Goal: Use online tool/utility: Utilize a website feature to perform a specific function

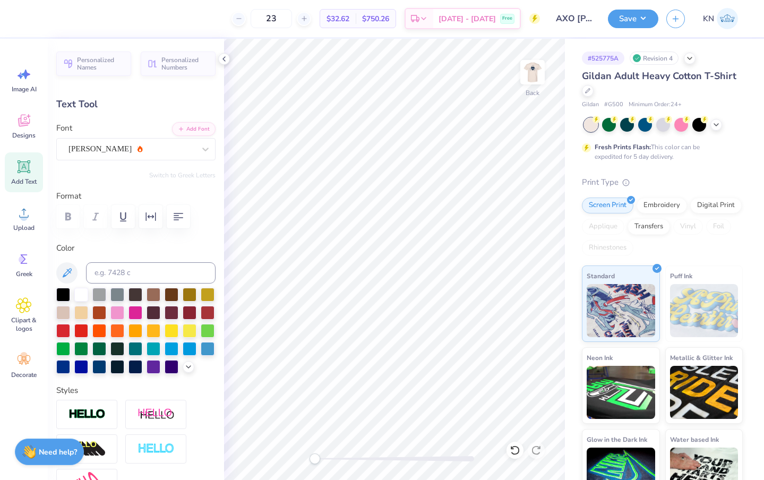
click at [529, 80] on img at bounding box center [532, 72] width 21 height 21
click at [414, 263] on li "Paste" at bounding box center [421, 259] width 83 height 21
type input "3.37"
type input "0.67"
type input "16.16"
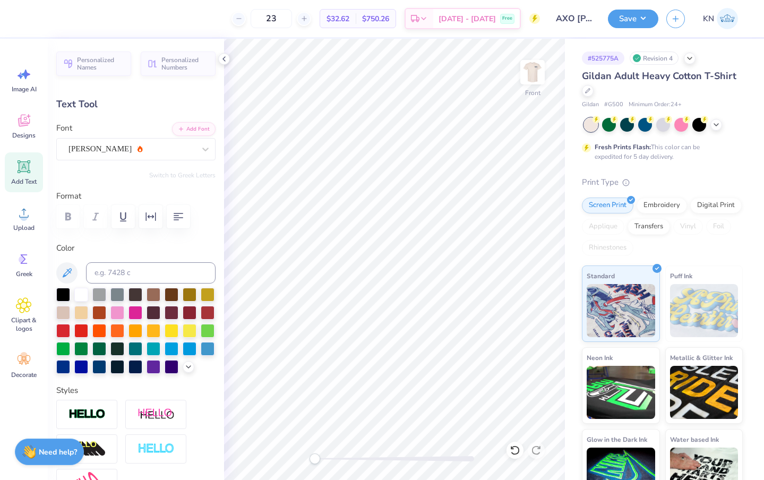
type input "4.63"
type input "0.92"
type input "15.91"
click at [533, 76] on img at bounding box center [532, 72] width 42 height 42
type input "4.71"
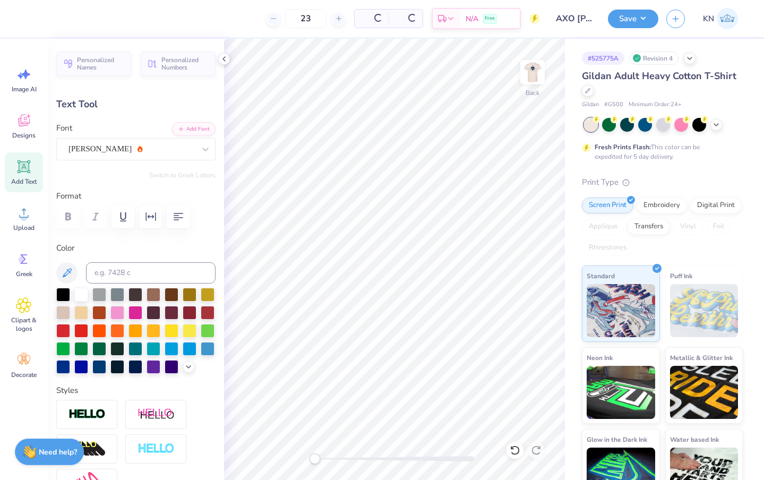
type input "0.93"
type input "10.63"
type input "3.42"
type input "0.68"
type input "4.99"
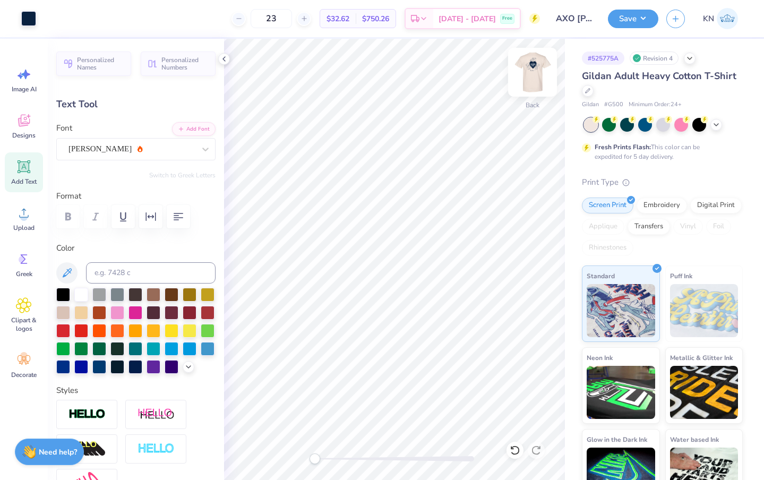
click at [535, 73] on img at bounding box center [532, 72] width 42 height 42
click at [635, 21] on button "Save" at bounding box center [633, 17] width 50 height 19
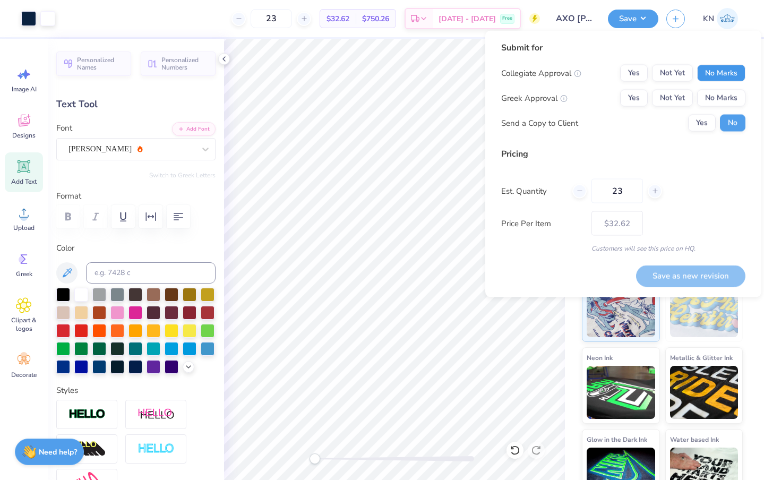
click at [710, 71] on button "No Marks" at bounding box center [721, 73] width 48 height 17
click at [630, 100] on button "Yes" at bounding box center [634, 98] width 28 height 17
click at [684, 271] on button "Save as new revision" at bounding box center [690, 276] width 109 height 22
type input "$32.62"
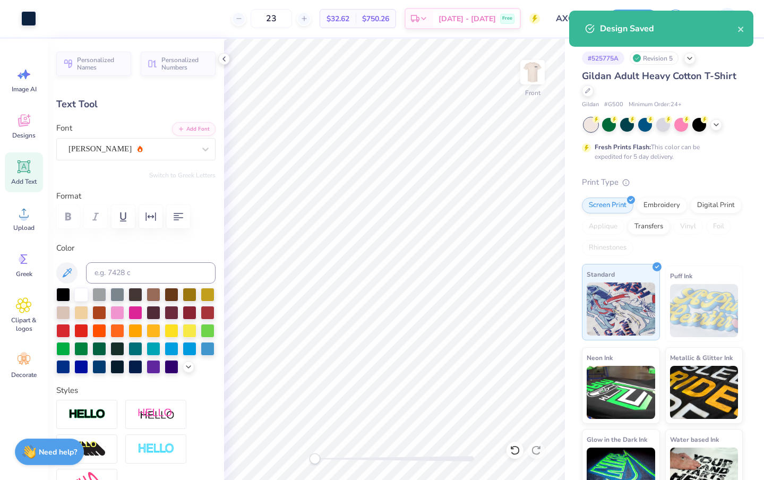
type input "4.63"
type input "0.92"
type input "12.26"
click at [199, 149] on div at bounding box center [205, 149] width 19 height 19
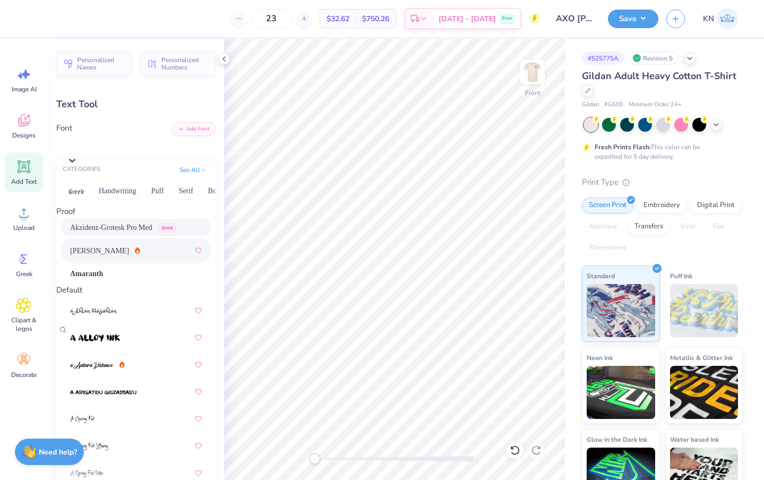
click at [124, 232] on span "Akzidenz-Grotesk Pro Med" at bounding box center [111, 227] width 82 height 11
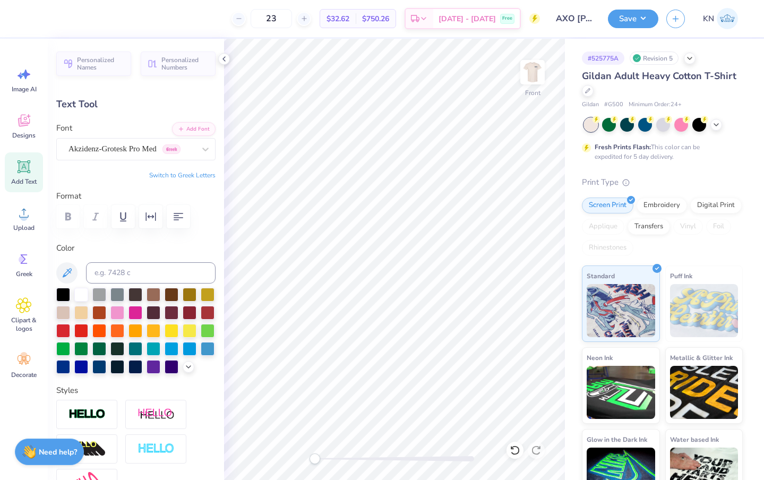
scroll to position [0, 1]
type textarea "SPRING '25"
click at [199, 129] on button "Add Font" at bounding box center [194, 128] width 44 height 14
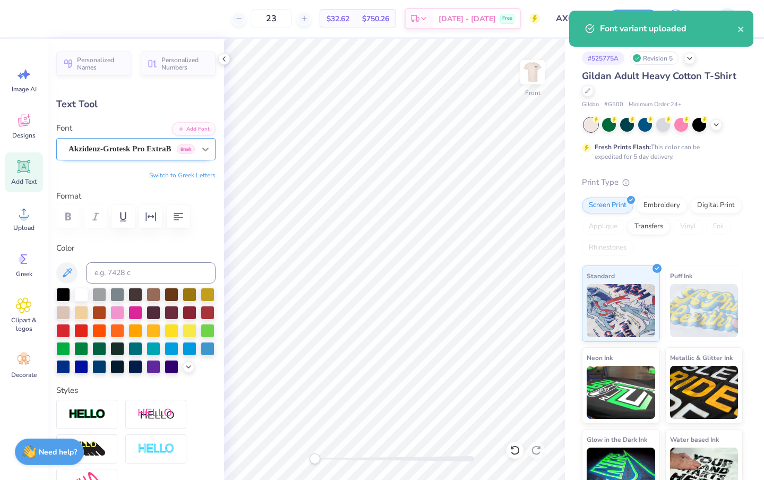
click at [207, 147] on icon at bounding box center [205, 149] width 11 height 11
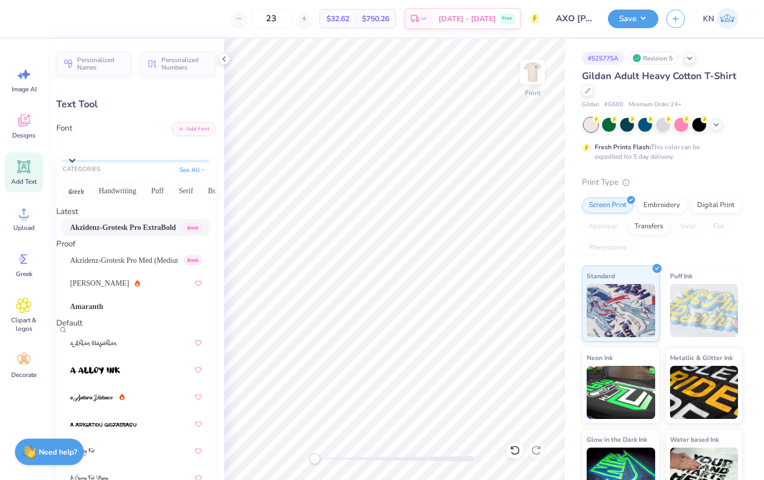
click at [77, 155] on icon at bounding box center [72, 160] width 11 height 11
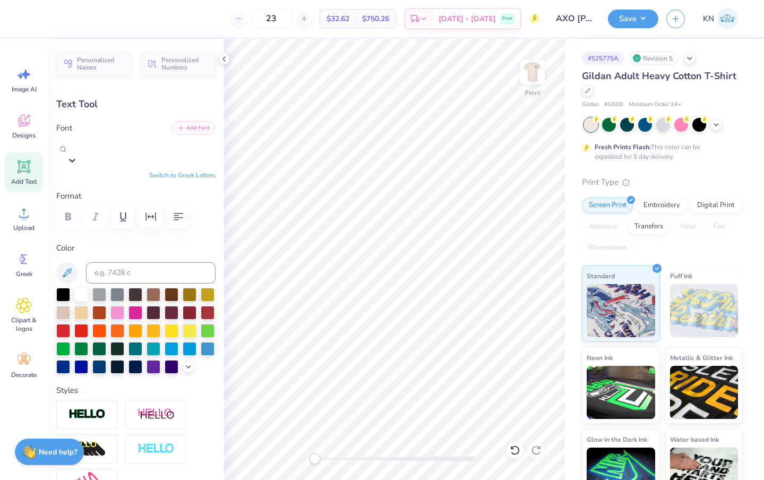
click at [202, 124] on button "Add Font" at bounding box center [194, 128] width 44 height 14
type input "4.24"
type input "0.58"
type input "12.55"
type input "3.30"
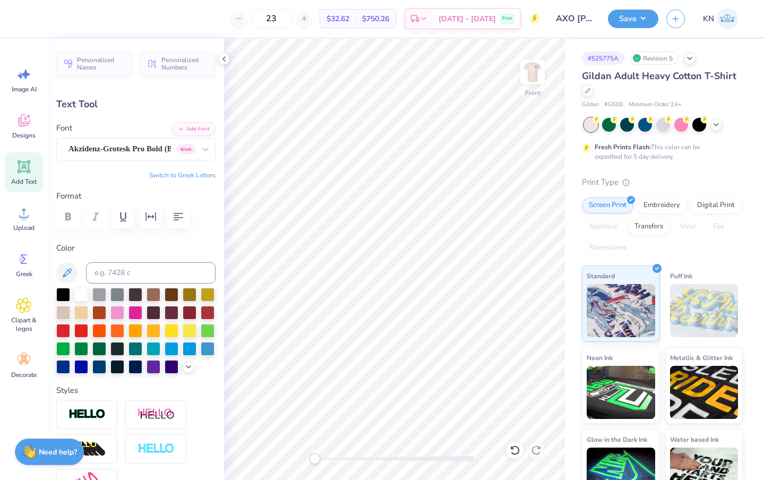
type input "0.45"
click at [634, 13] on button "Save" at bounding box center [633, 17] width 50 height 19
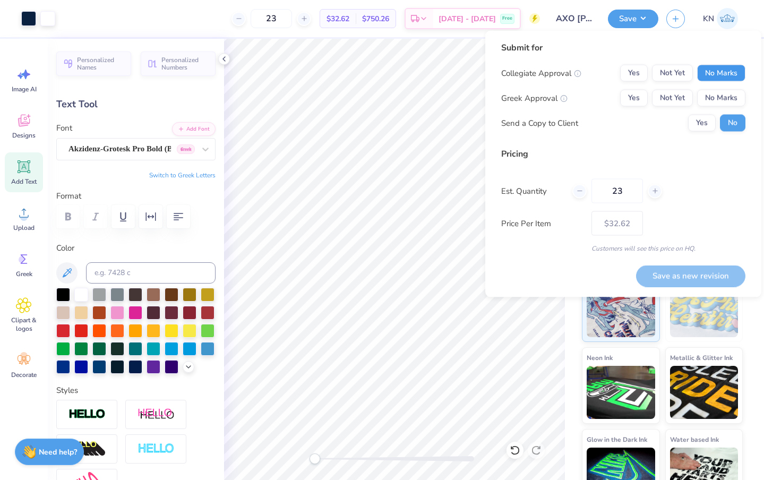
click at [704, 73] on button "No Marks" at bounding box center [721, 73] width 48 height 17
click at [621, 98] on button "Yes" at bounding box center [634, 98] width 28 height 17
click at [694, 274] on button "Save as new revision" at bounding box center [690, 276] width 109 height 22
type input "$32.62"
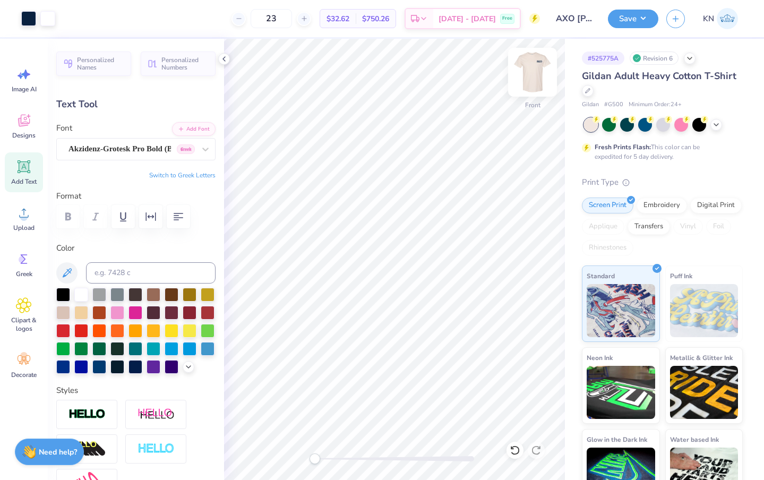
click at [536, 79] on img at bounding box center [532, 72] width 42 height 42
type input "4.05"
type input "1.36"
type input "3.42"
click at [203, 125] on button "Add Font" at bounding box center [194, 128] width 44 height 14
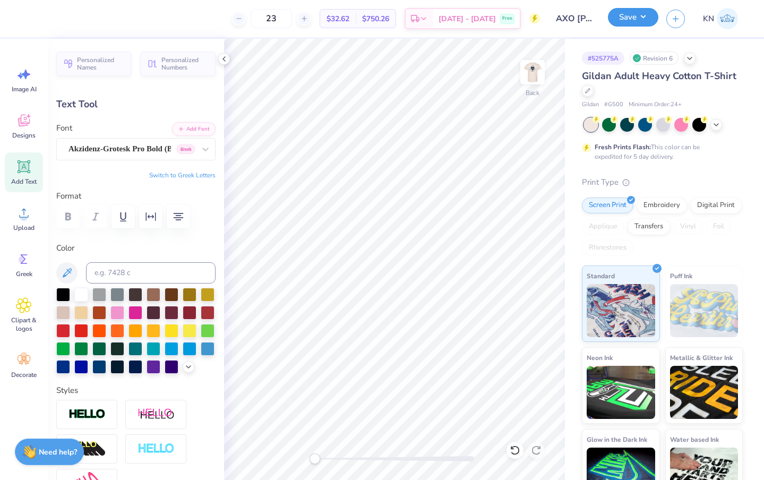
click at [618, 18] on button "Save" at bounding box center [633, 17] width 50 height 19
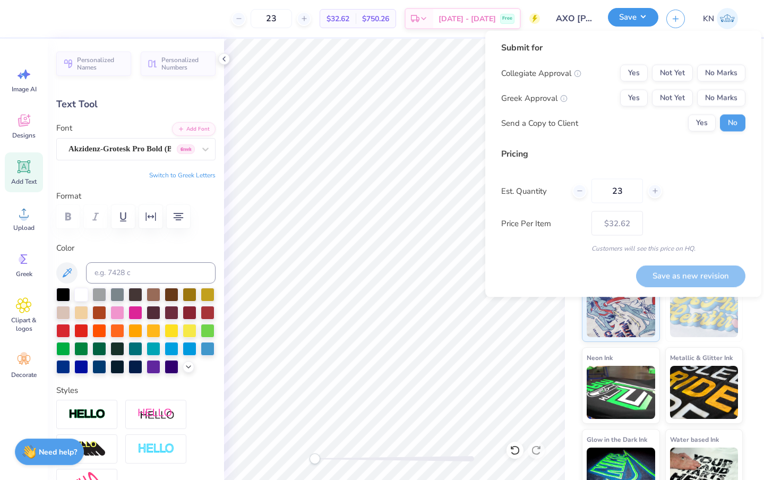
click at [634, 21] on button "Save" at bounding box center [633, 17] width 50 height 19
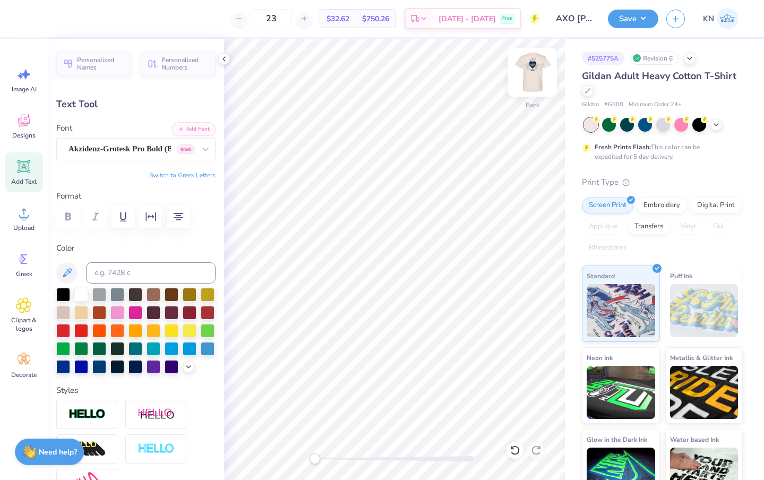
click at [538, 76] on img at bounding box center [532, 72] width 42 height 42
type input "4.17"
type input "1.34"
type input "5.17"
type input "3.30"
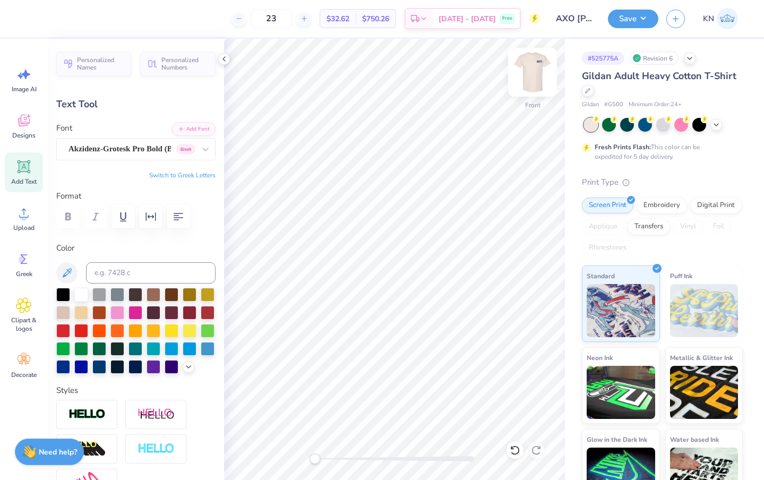
type input "0.45"
type input "12.11"
click at [203, 147] on icon at bounding box center [205, 149] width 11 height 11
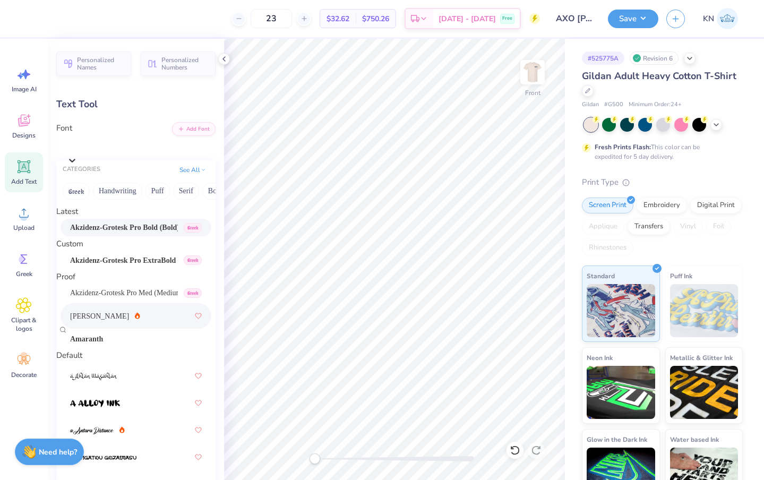
click at [134, 325] on div "[PERSON_NAME]" at bounding box center [136, 315] width 132 height 19
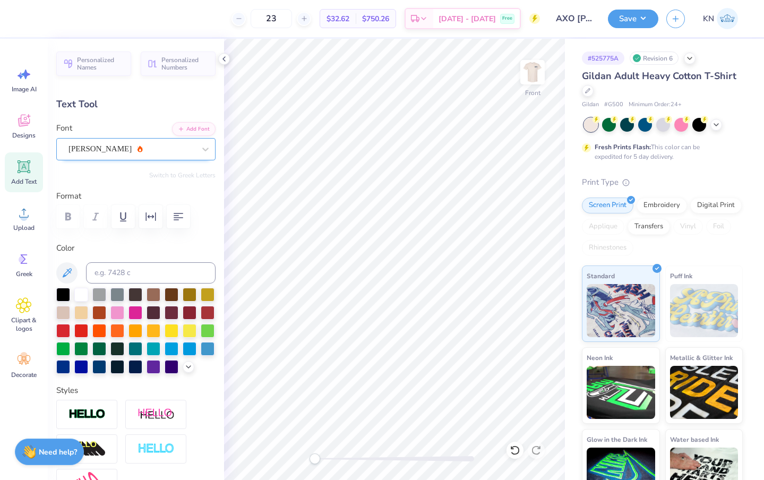
click at [182, 151] on div "[PERSON_NAME]" at bounding box center [131, 149] width 128 height 16
type textarea "Spring '25"
type input "2.56"
type input "0.51"
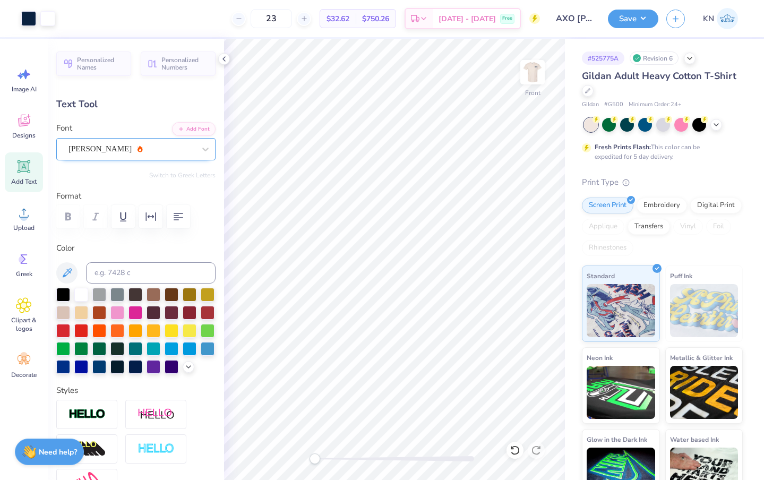
type input "12.09"
type input "3.38"
type input "0.67"
type input "12.12"
click at [640, 22] on button "Save" at bounding box center [633, 17] width 50 height 19
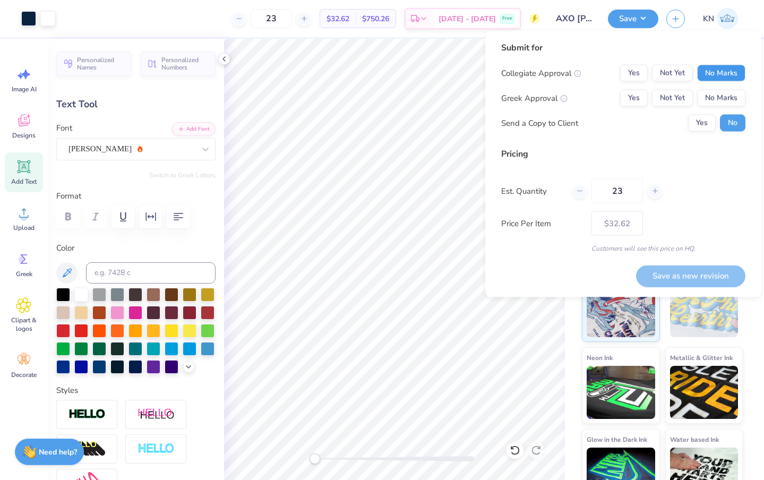
click at [712, 76] on button "No Marks" at bounding box center [721, 73] width 48 height 17
click at [631, 97] on button "Yes" at bounding box center [634, 98] width 28 height 17
click at [662, 274] on button "Save as new revision" at bounding box center [690, 276] width 109 height 22
type input "$32.62"
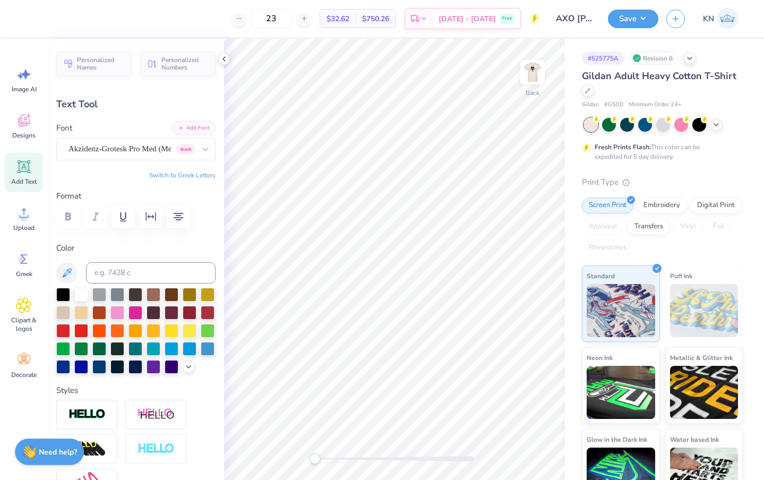
click at [205, 129] on button "Add Font" at bounding box center [194, 128] width 44 height 14
click at [538, 70] on img at bounding box center [532, 72] width 42 height 42
click at [643, 19] on button "Save" at bounding box center [633, 17] width 50 height 19
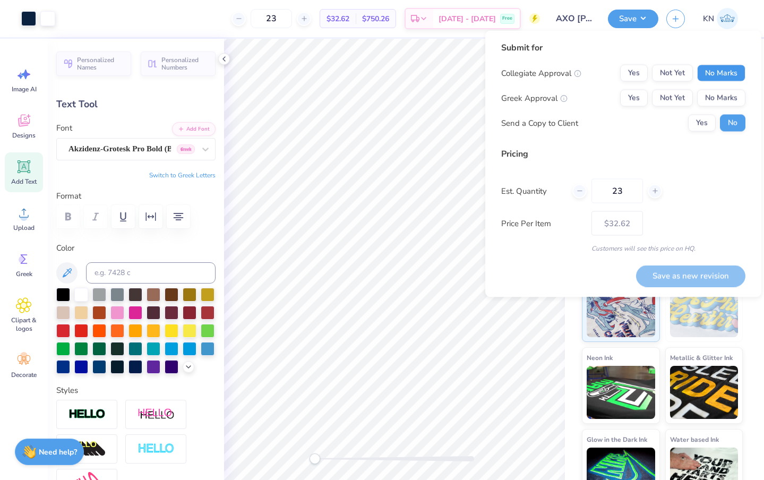
click at [714, 72] on button "No Marks" at bounding box center [721, 73] width 48 height 17
click at [629, 97] on button "Yes" at bounding box center [634, 98] width 28 height 17
click at [675, 275] on button "Save as new revision" at bounding box center [690, 276] width 109 height 22
type input "$32.62"
